Goal: Check status: Check status

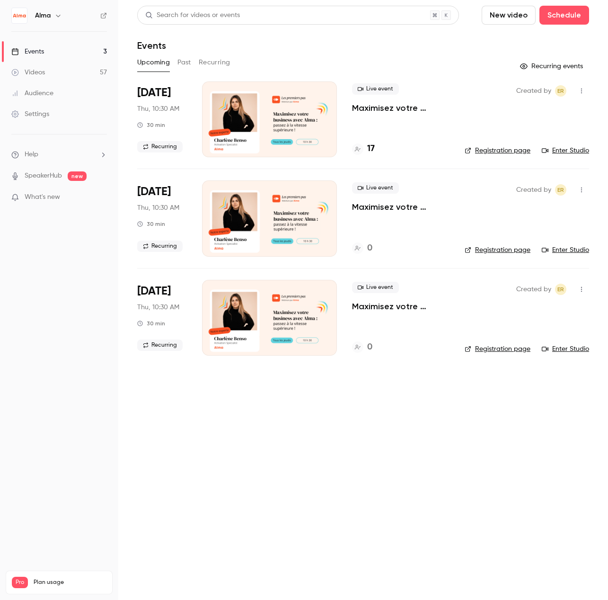
click at [186, 66] on button "Past" at bounding box center [184, 62] width 14 height 15
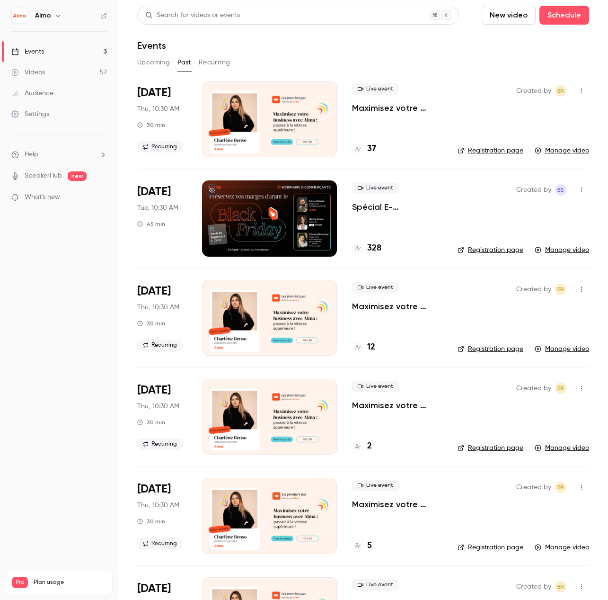
click at [359, 346] on icon at bounding box center [358, 347] width 6 height 5
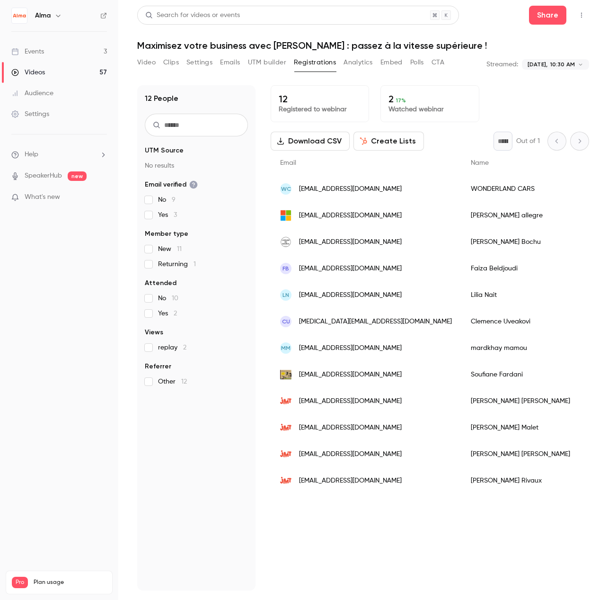
click at [364, 64] on button "Analytics" at bounding box center [358, 62] width 29 height 15
